Goal: Information Seeking & Learning: Learn about a topic

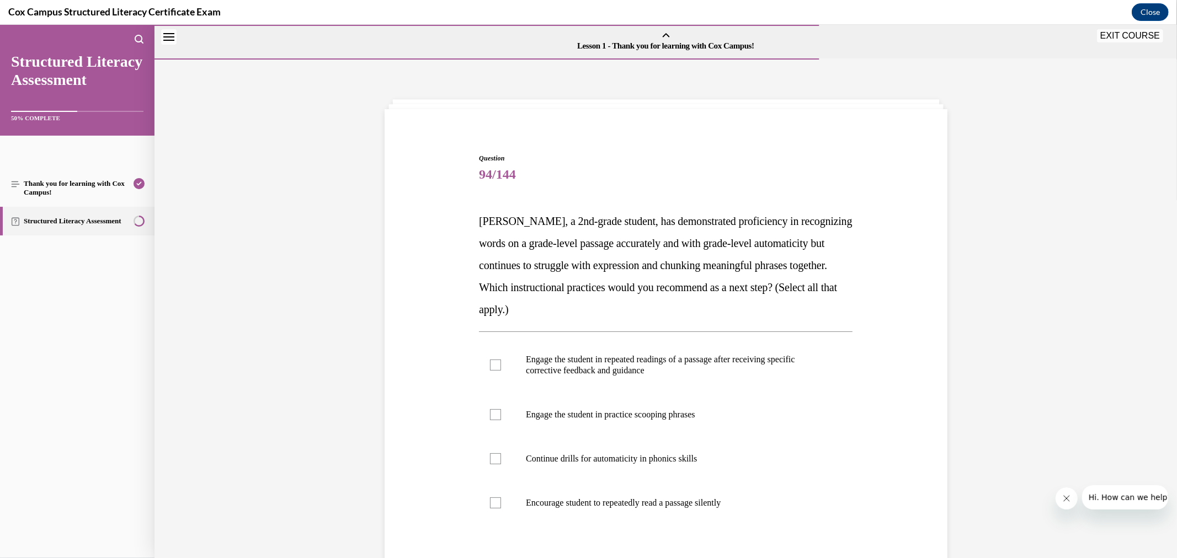
scroll to position [34, 0]
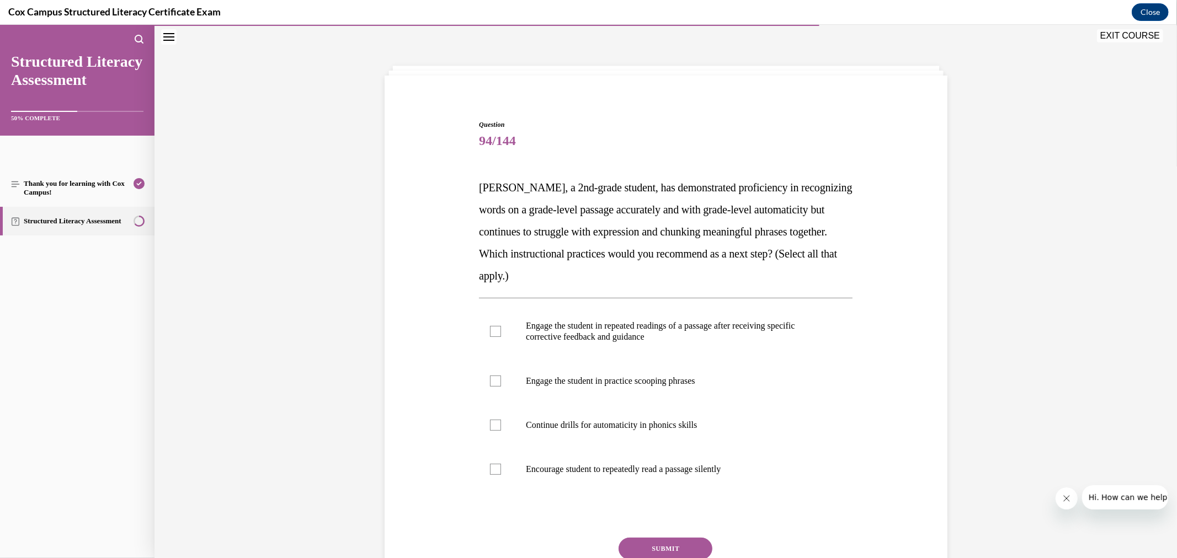
click at [512, 203] on span "Jamie, a 2nd-grade student, has demonstrated proficiency in recognizing words o…" at bounding box center [665, 231] width 373 height 100
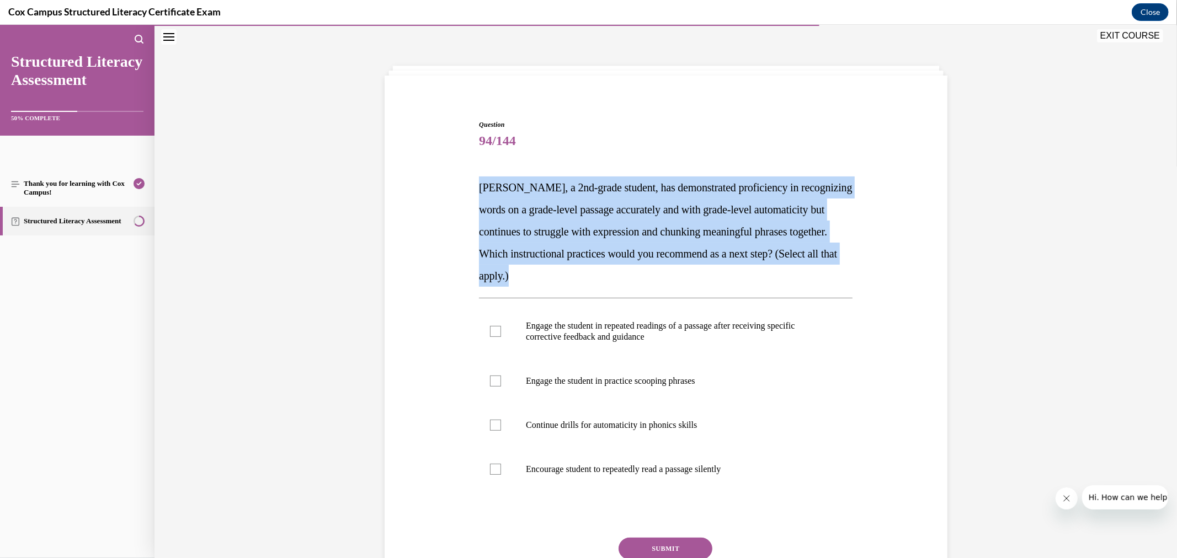
click at [512, 203] on span "Jamie, a 2nd-grade student, has demonstrated proficiency in recognizing words o…" at bounding box center [665, 231] width 373 height 100
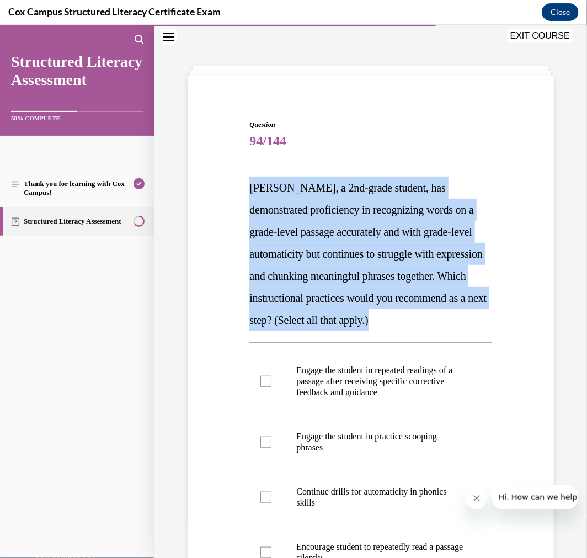
click at [405, 189] on span "Jamie, a 2nd-grade student, has demonstrated proficiency in recognizing words o…" at bounding box center [367, 253] width 237 height 145
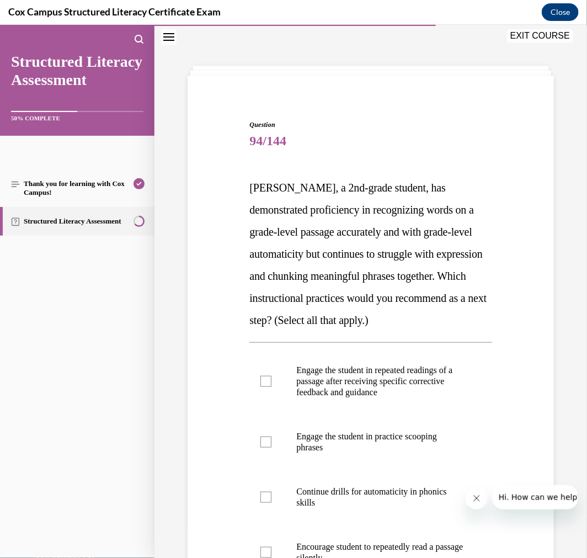
scroll to position [181, 0]
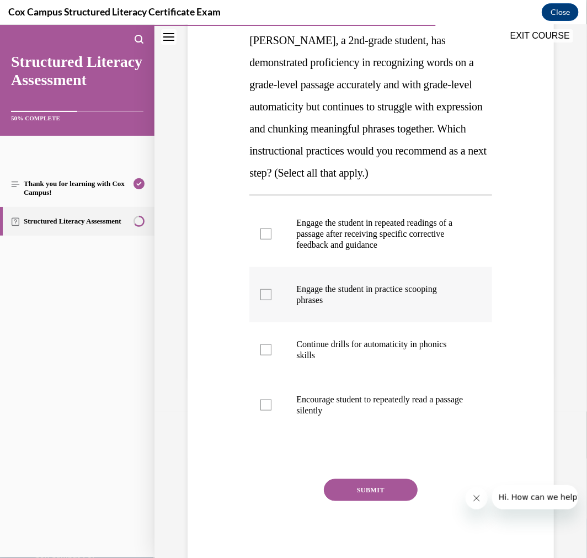
click at [289, 301] on label "Engage the student in practice scooping phrases" at bounding box center [370, 293] width 242 height 55
click at [271, 300] on input "Engage the student in practice scooping phrases" at bounding box center [265, 294] width 11 height 11
checkbox input "true"
click at [337, 248] on p "Engage the student in repeated readings of a passage after receiving specific c…" at bounding box center [380, 233] width 168 height 33
click at [271, 239] on input "Engage the student in repeated readings of a passage after receiving specific c…" at bounding box center [265, 233] width 11 height 11
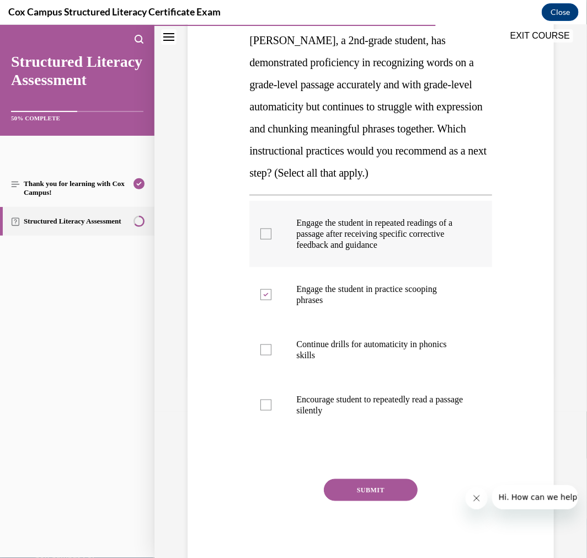
checkbox input "true"
click at [365, 482] on button "SUBMIT" at bounding box center [371, 489] width 94 height 22
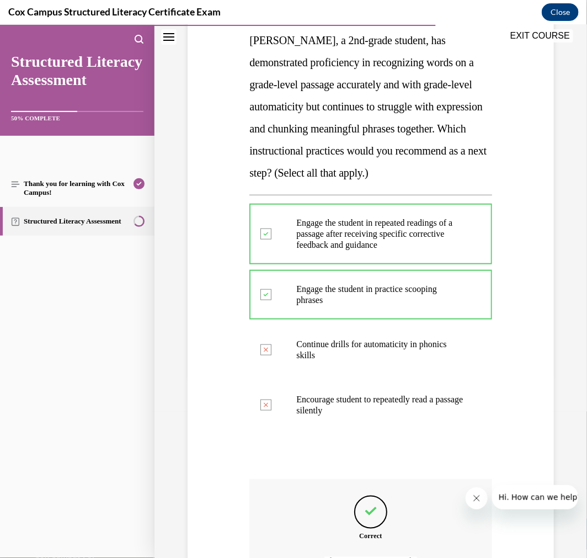
scroll to position [305, 0]
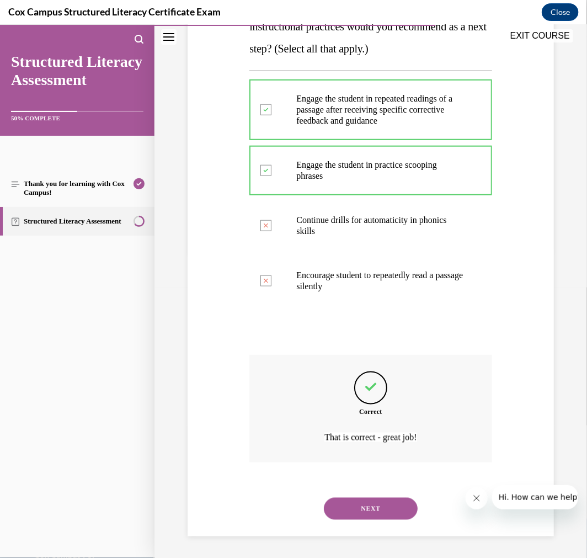
click at [397, 495] on div "NEXT" at bounding box center [370, 508] width 242 height 44
click at [394, 513] on button "NEXT" at bounding box center [371, 508] width 94 height 22
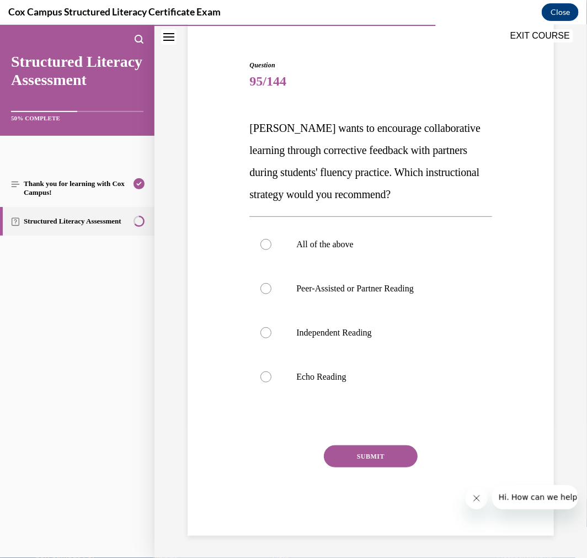
scroll to position [34, 0]
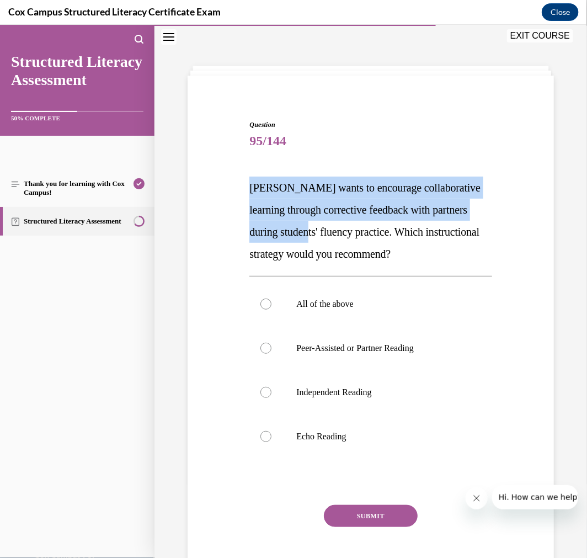
drag, startPoint x: 249, startPoint y: 184, endPoint x: 370, endPoint y: 239, distance: 132.3
click at [370, 239] on p "Mr. Patel wants to encourage collaborative learning through corrective feedback…" at bounding box center [370, 220] width 242 height 88
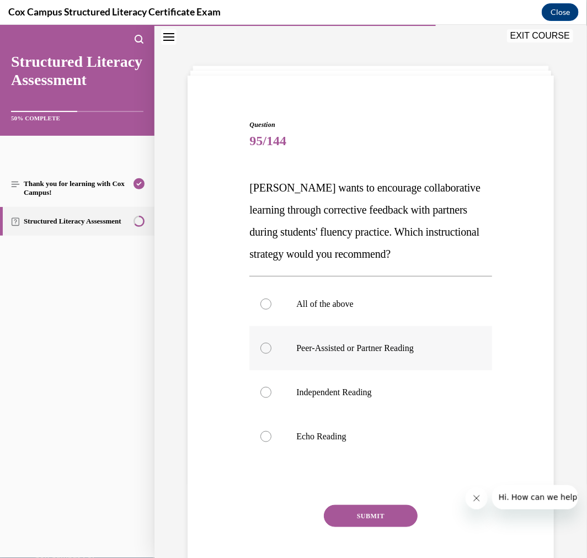
click at [402, 350] on p "Peer-Assisted or Partner Reading" at bounding box center [380, 347] width 168 height 11
click at [271, 350] on input "Peer-Assisted or Partner Reading" at bounding box center [265, 347] width 11 height 11
radio input "true"
click at [342, 305] on p "All of the above" at bounding box center [380, 303] width 168 height 11
click at [271, 305] on input "All of the above" at bounding box center [265, 303] width 11 height 11
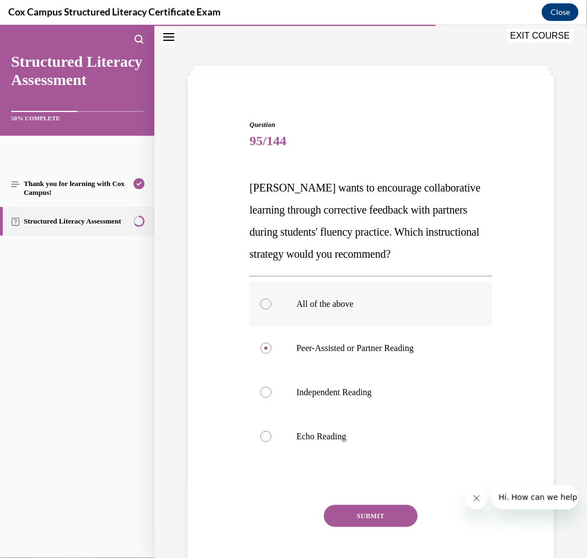
radio input "true"
click at [381, 513] on button "SUBMIT" at bounding box center [371, 515] width 94 height 22
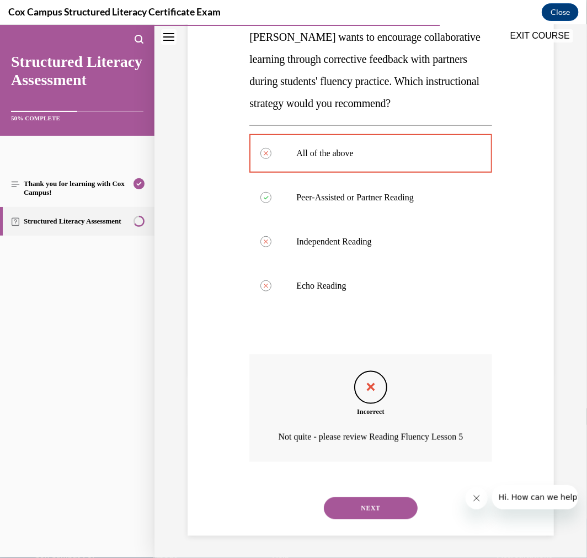
click at [383, 519] on button "NEXT" at bounding box center [371, 507] width 94 height 22
